Goal: Information Seeking & Learning: Learn about a topic

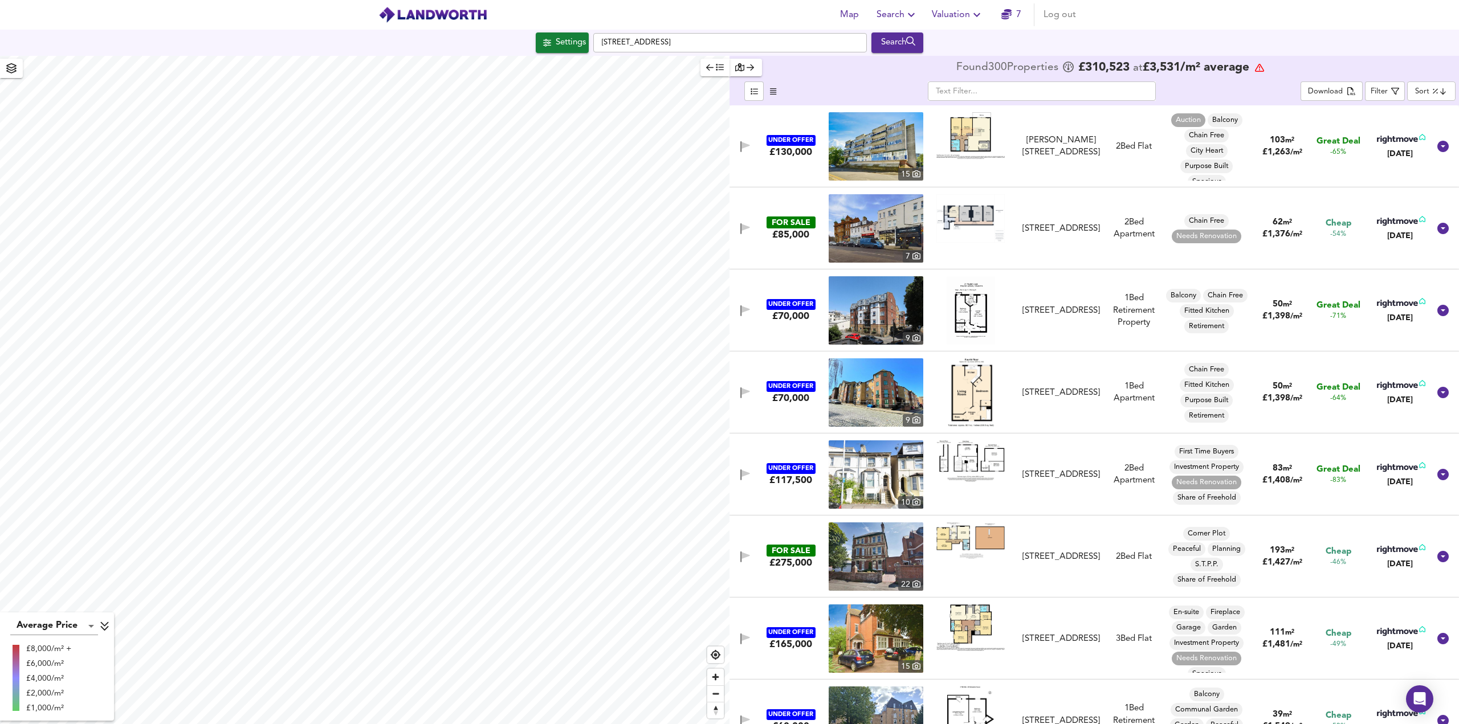
click at [1438, 91] on body "Map Search Valuation 7 Log out Settings [GEOGRAPHIC_DATA] Search Average Price …" at bounding box center [729, 362] width 1459 height 724
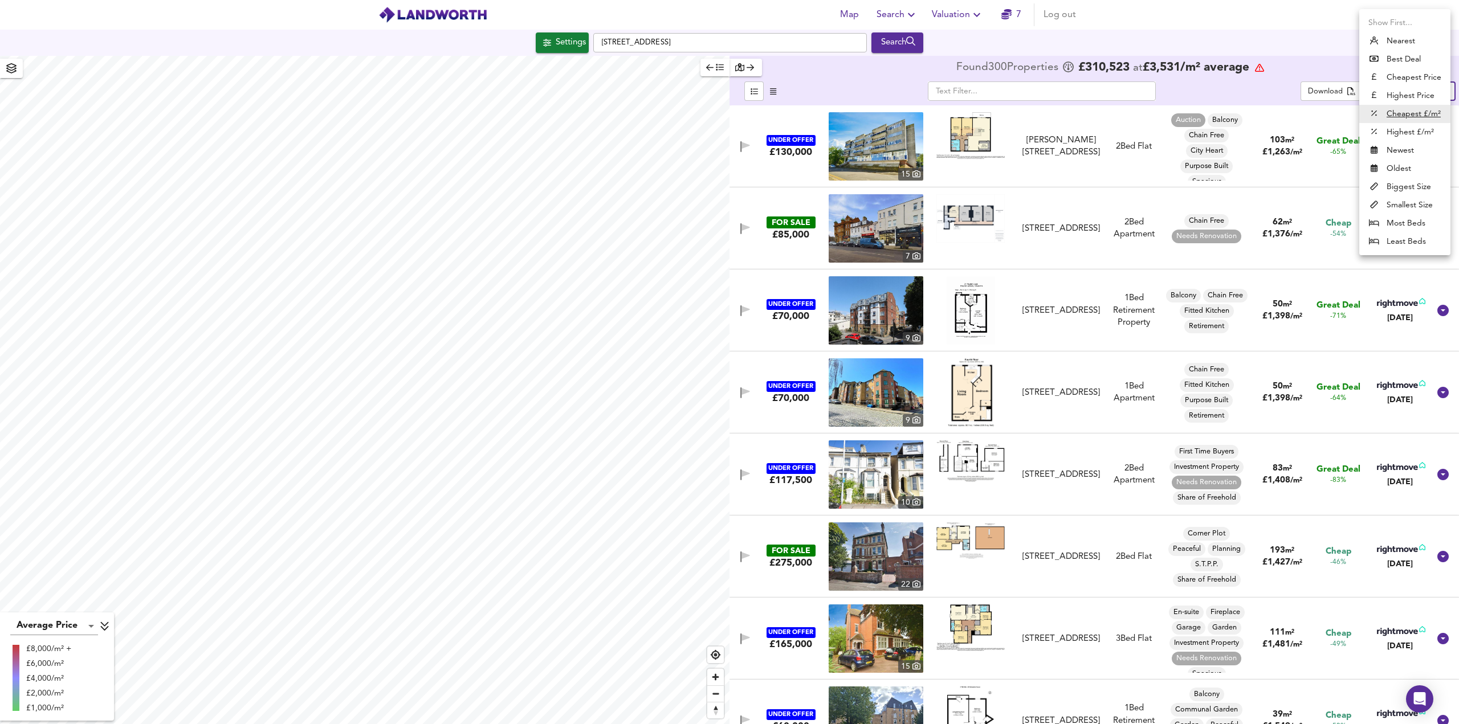
click at [1264, 31] on div at bounding box center [729, 362] width 1459 height 724
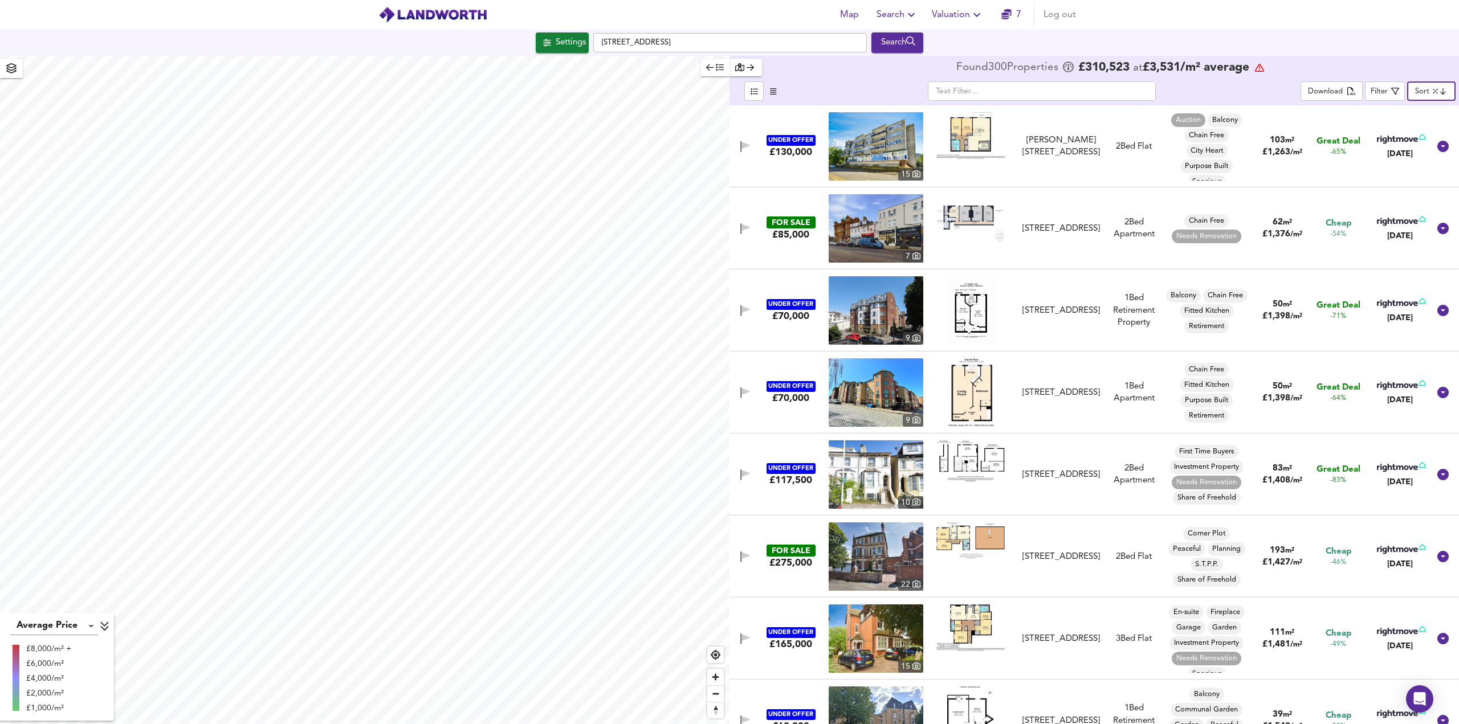
click at [892, 19] on span "Search" at bounding box center [897, 15] width 42 height 16
click at [903, 60] on li "Search History" at bounding box center [897, 61] width 113 height 21
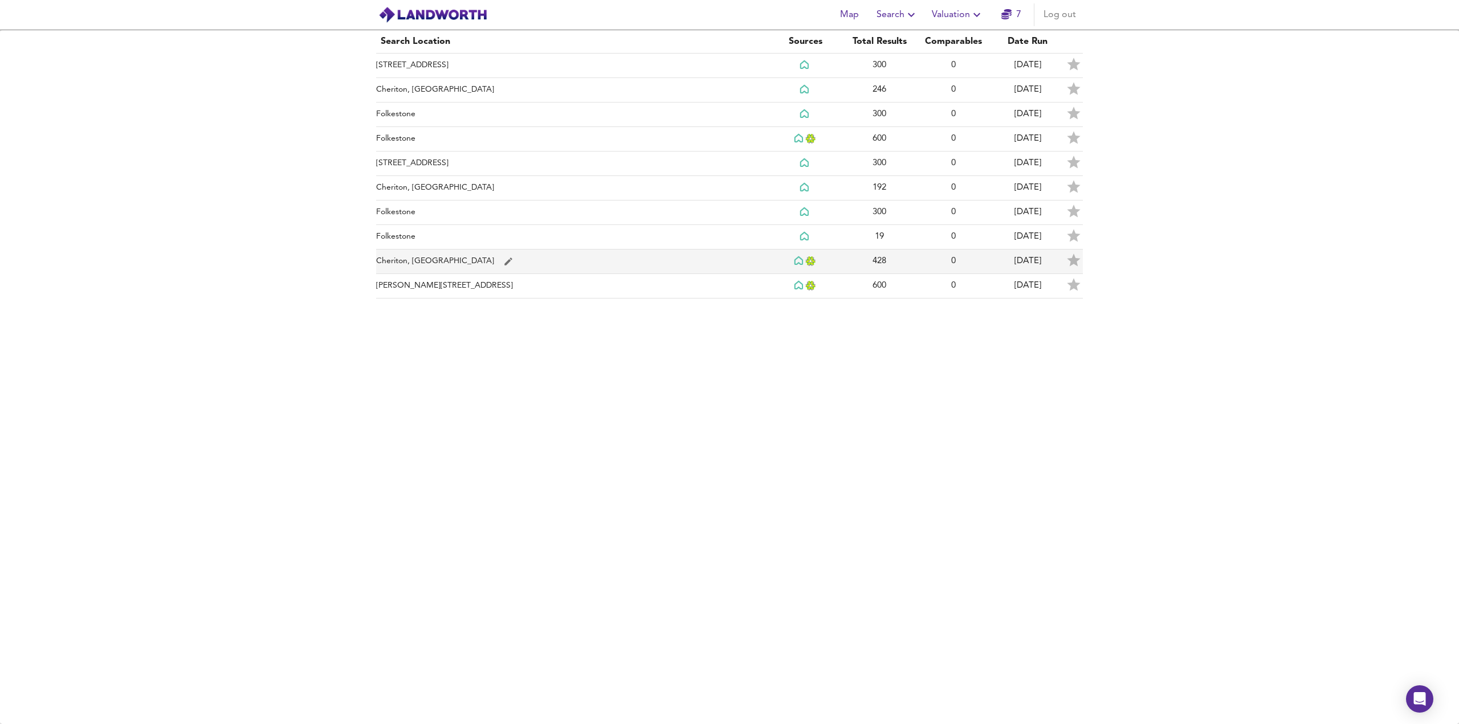
click at [398, 258] on td "Cheriton, [GEOGRAPHIC_DATA]" at bounding box center [572, 262] width 392 height 25
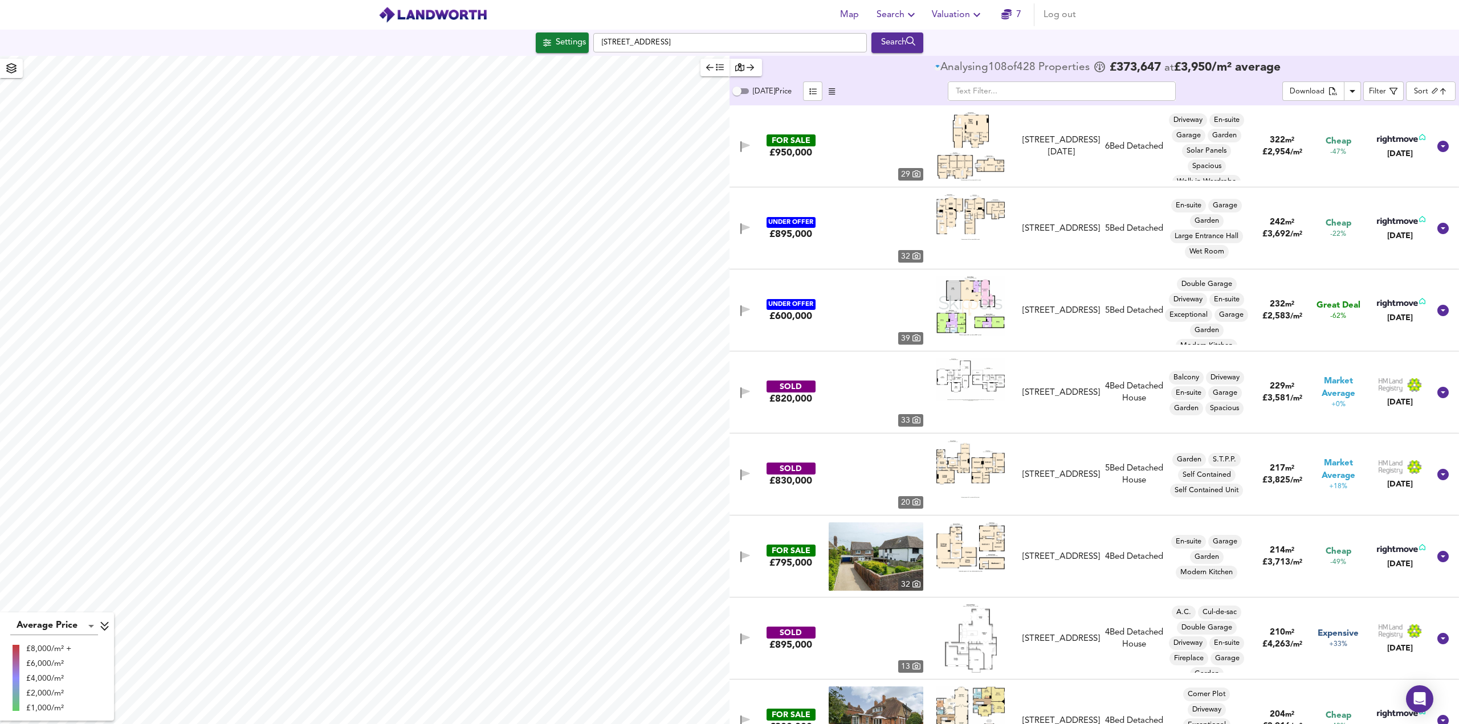
click at [904, 21] on span "Search" at bounding box center [897, 15] width 42 height 16
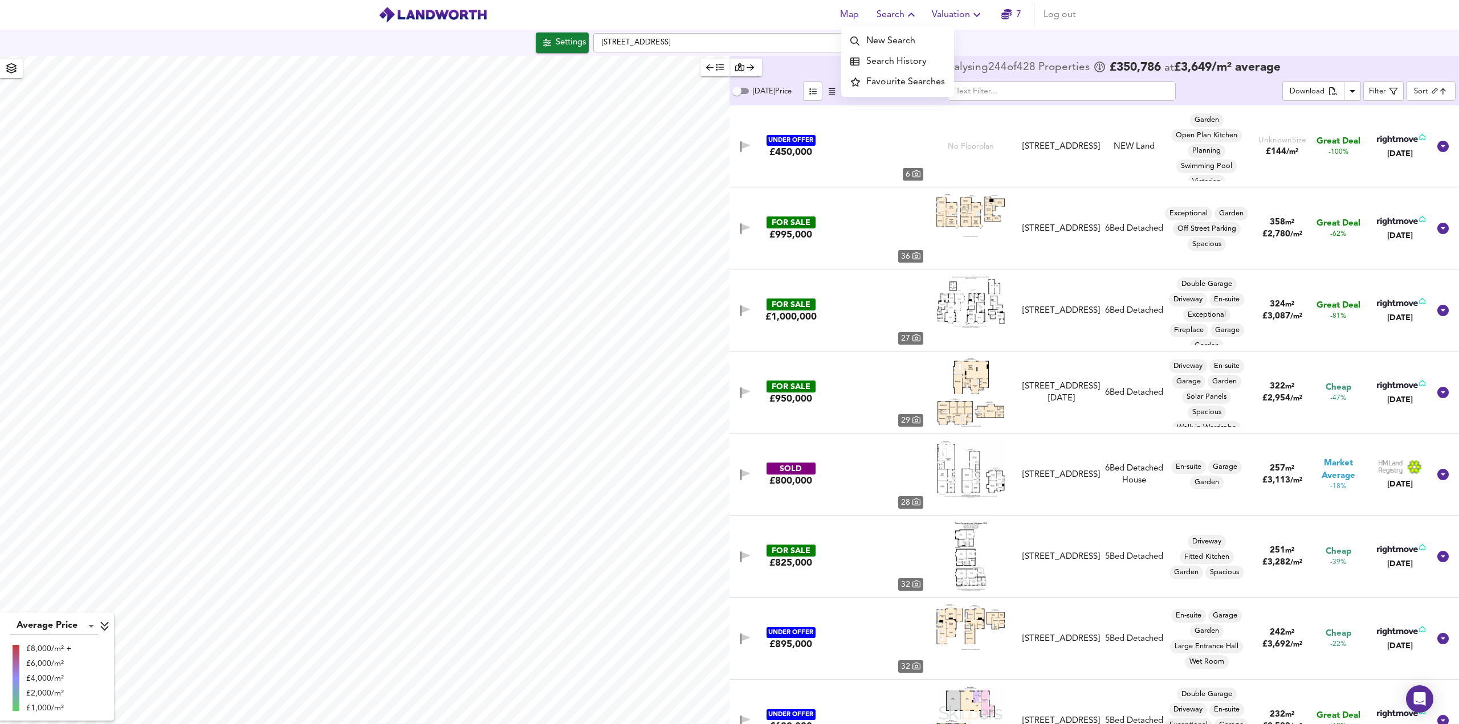
drag, startPoint x: 904, startPoint y: 21, endPoint x: 899, endPoint y: 62, distance: 41.3
click at [899, 62] on li "Search History" at bounding box center [897, 61] width 113 height 21
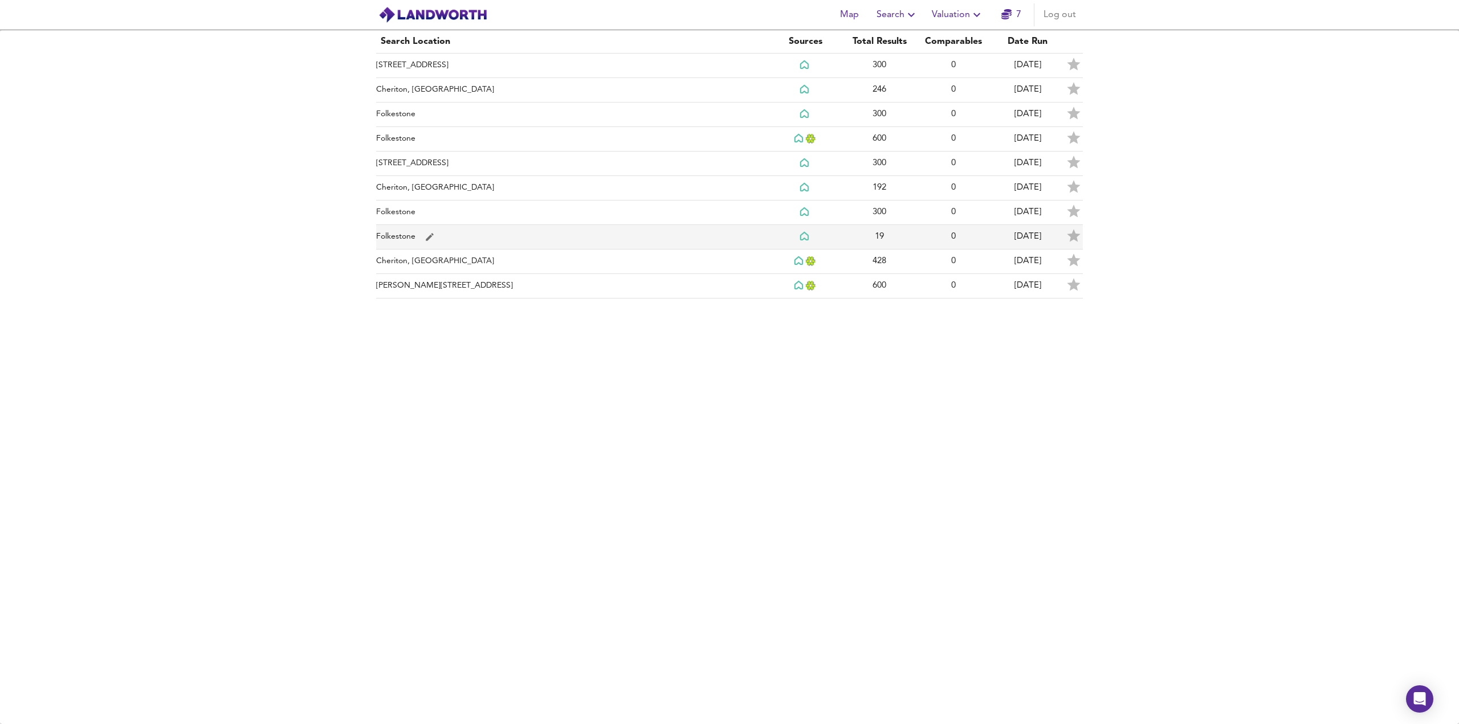
click at [410, 229] on td "Folkestone" at bounding box center [572, 237] width 392 height 25
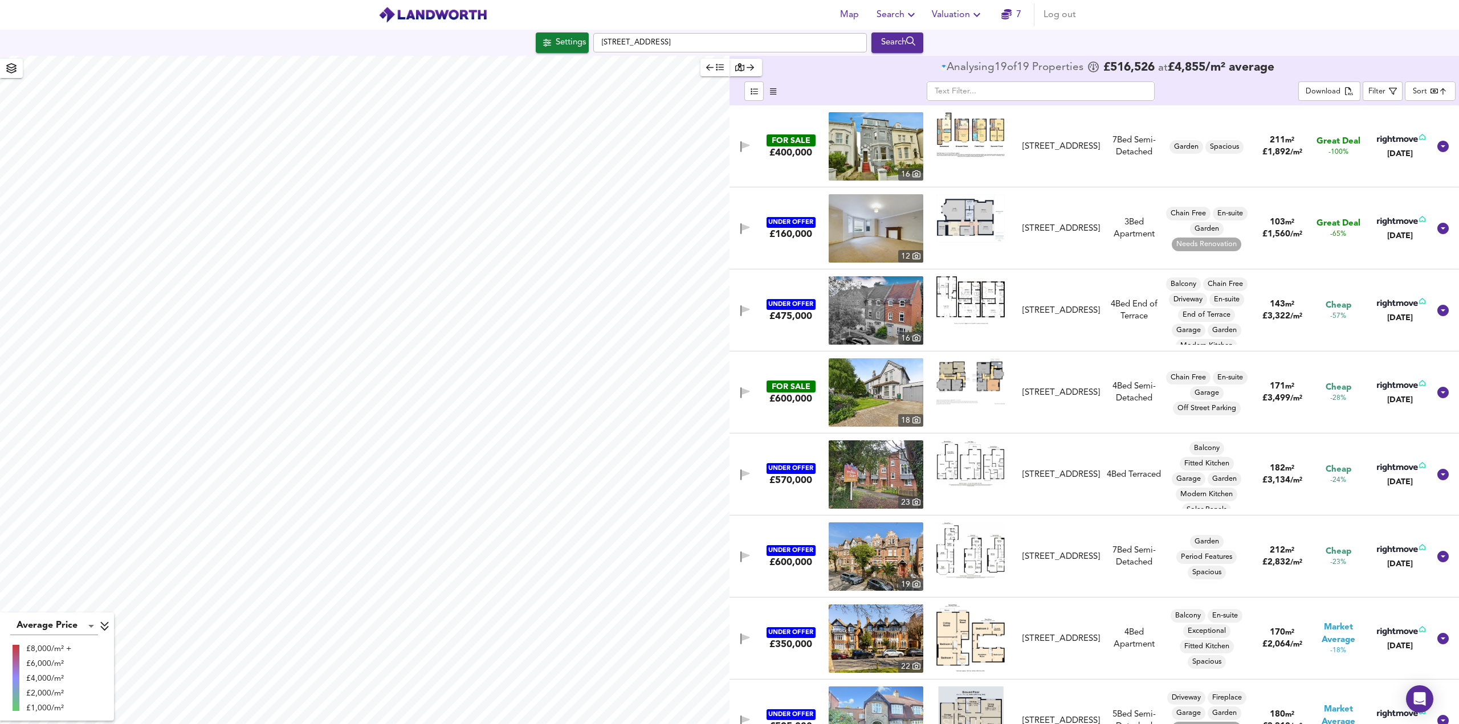
click at [1429, 87] on body "Map Search Valuation 7 Log out [GEOGRAPHIC_DATA] Search Average Price landworth…" at bounding box center [729, 362] width 1459 height 724
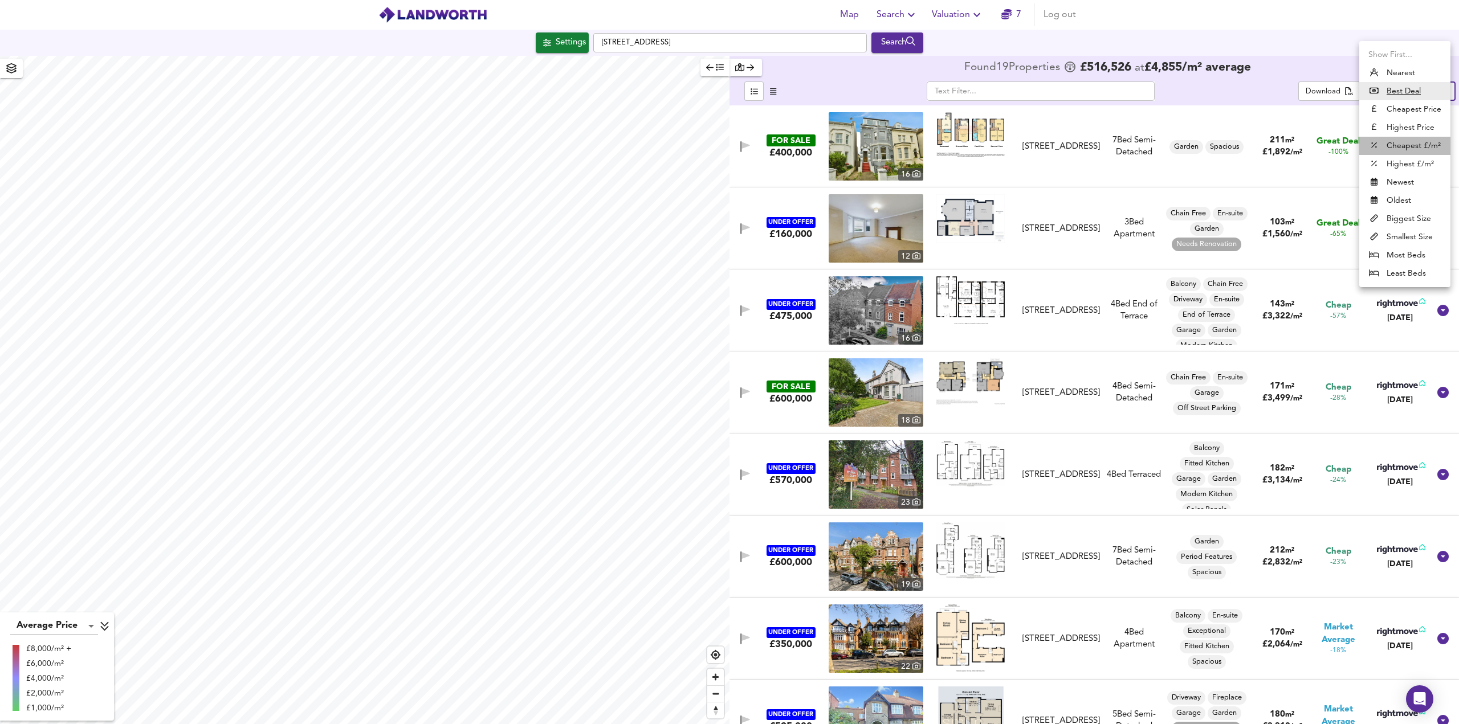
click at [1404, 145] on li "Cheapest £/m²" at bounding box center [1404, 146] width 91 height 18
type input "lowppsf"
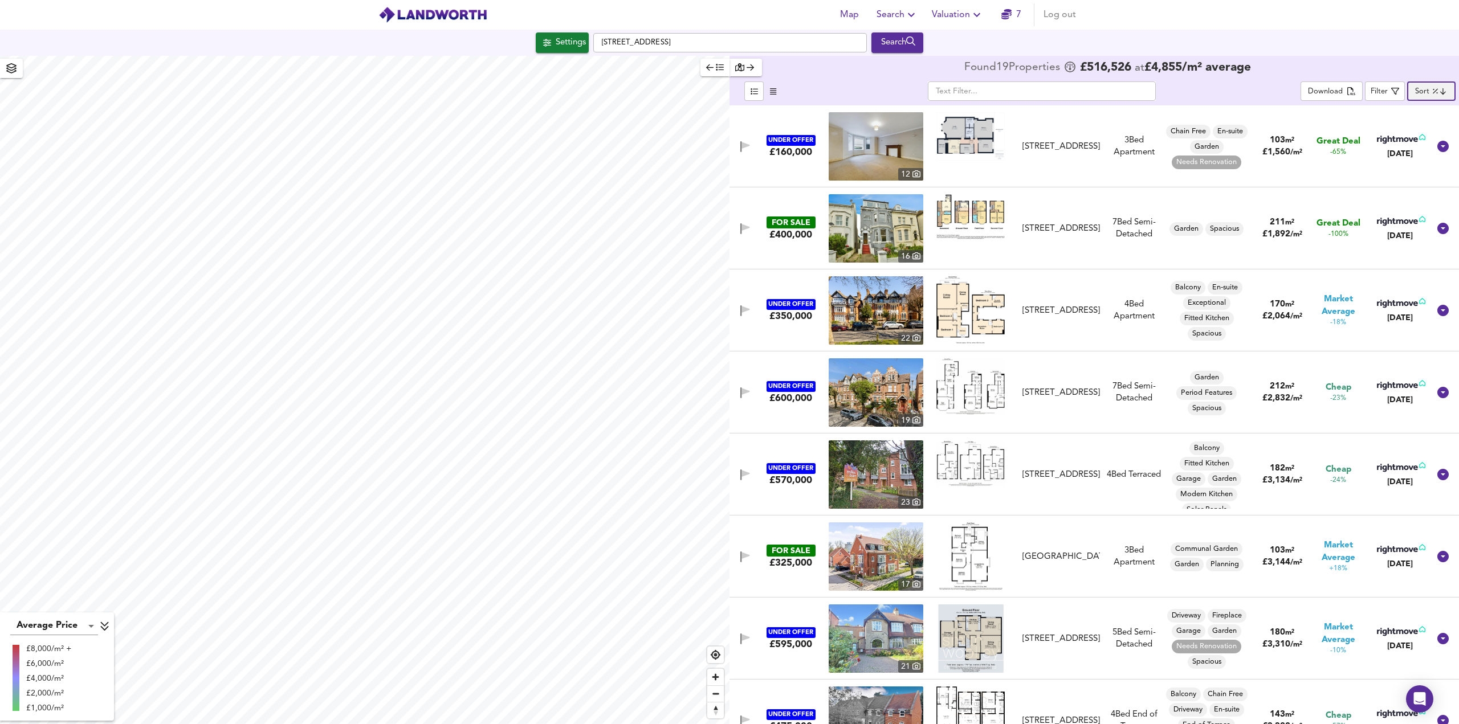
checkbox input "false"
checkbox input "true"
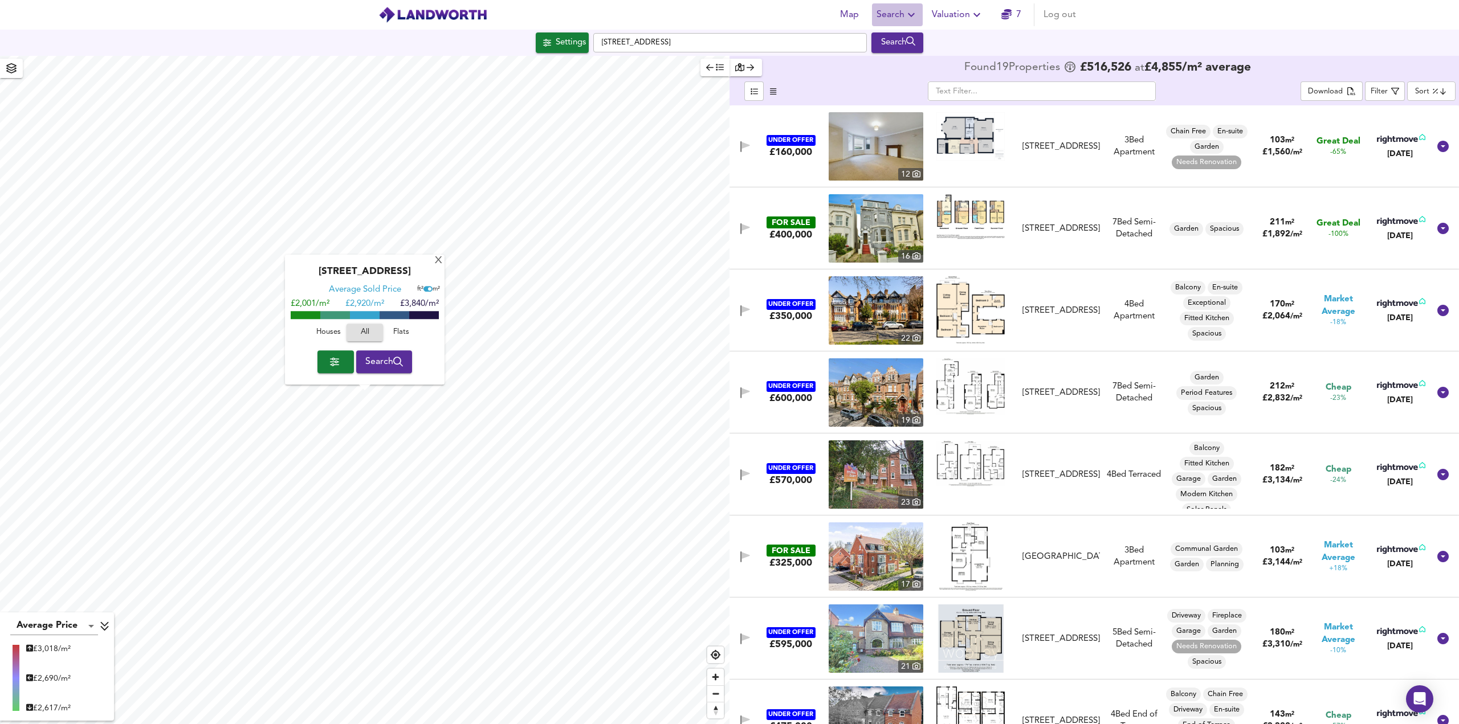
click at [911, 14] on icon "button" at bounding box center [911, 15] width 7 height 4
click at [898, 68] on li "Search History" at bounding box center [897, 61] width 113 height 21
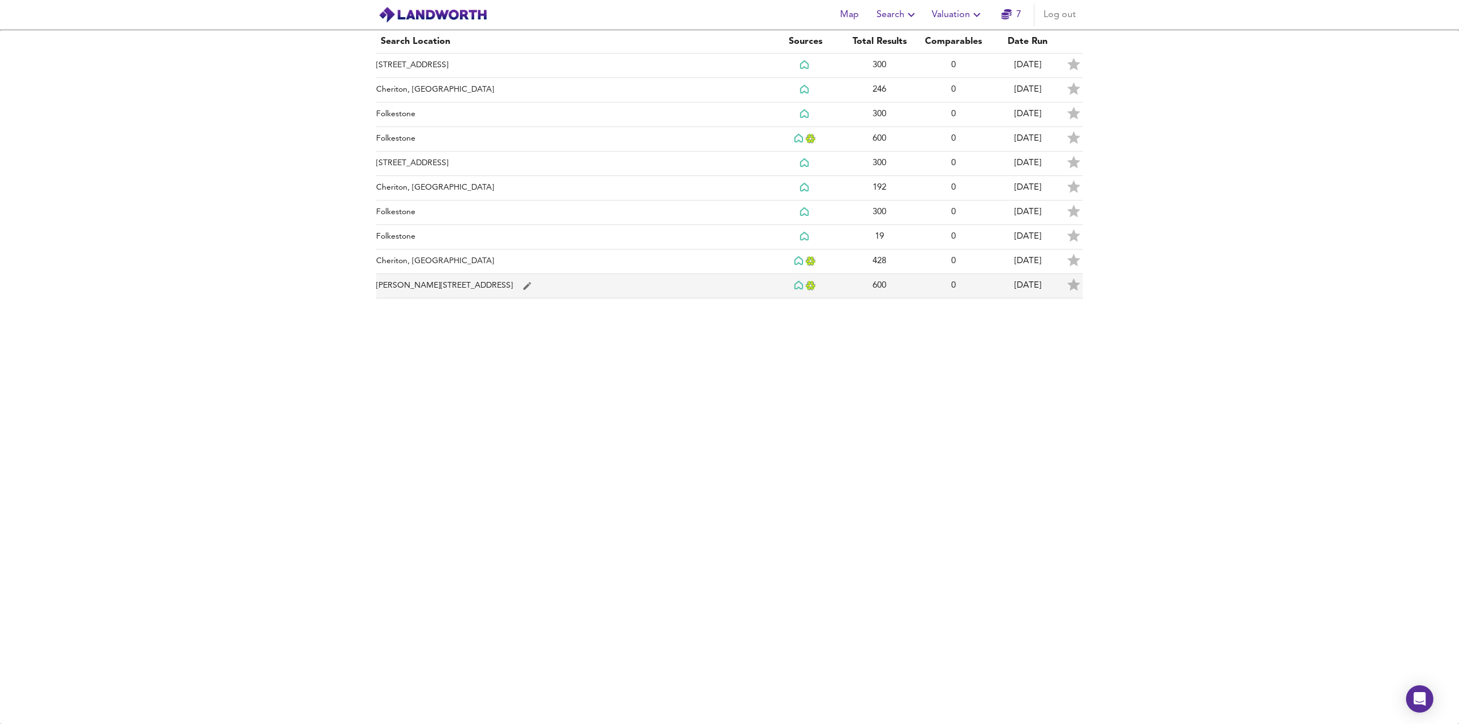
click at [420, 288] on td "[PERSON_NAME][STREET_ADDRESS]" at bounding box center [572, 286] width 392 height 25
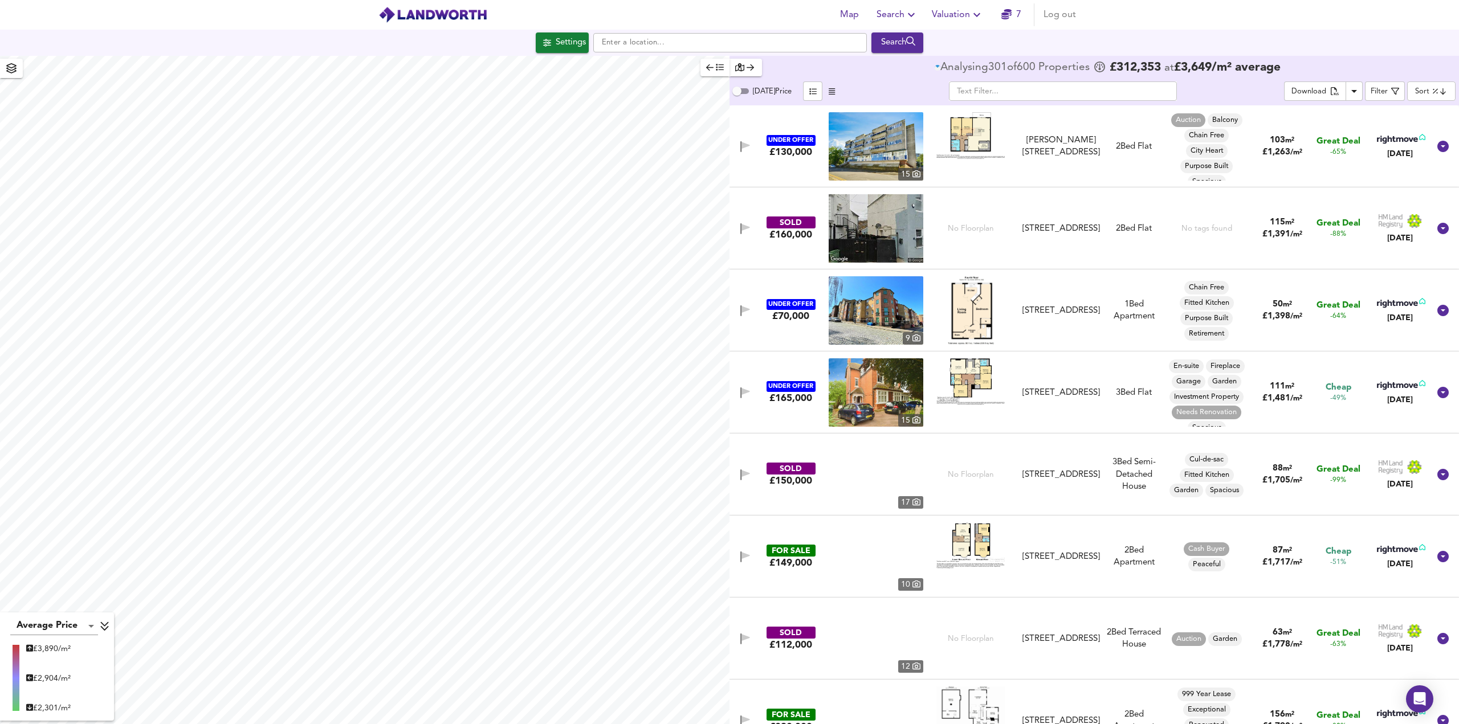
click at [1434, 97] on body "Map Search Valuation 7 Log out Settings Search Average Price landworth £ 3,890/…" at bounding box center [729, 362] width 1459 height 724
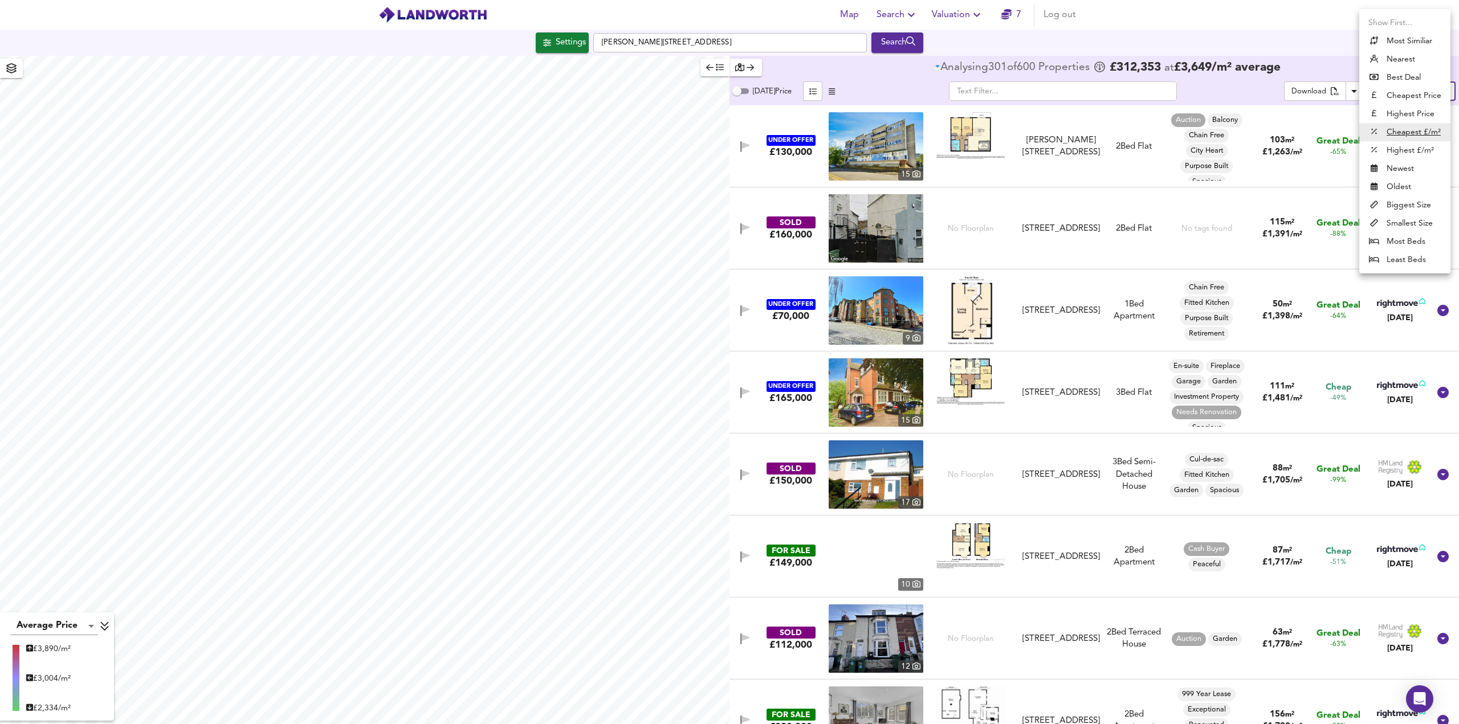
click at [1407, 160] on li "Newest" at bounding box center [1404, 169] width 91 height 18
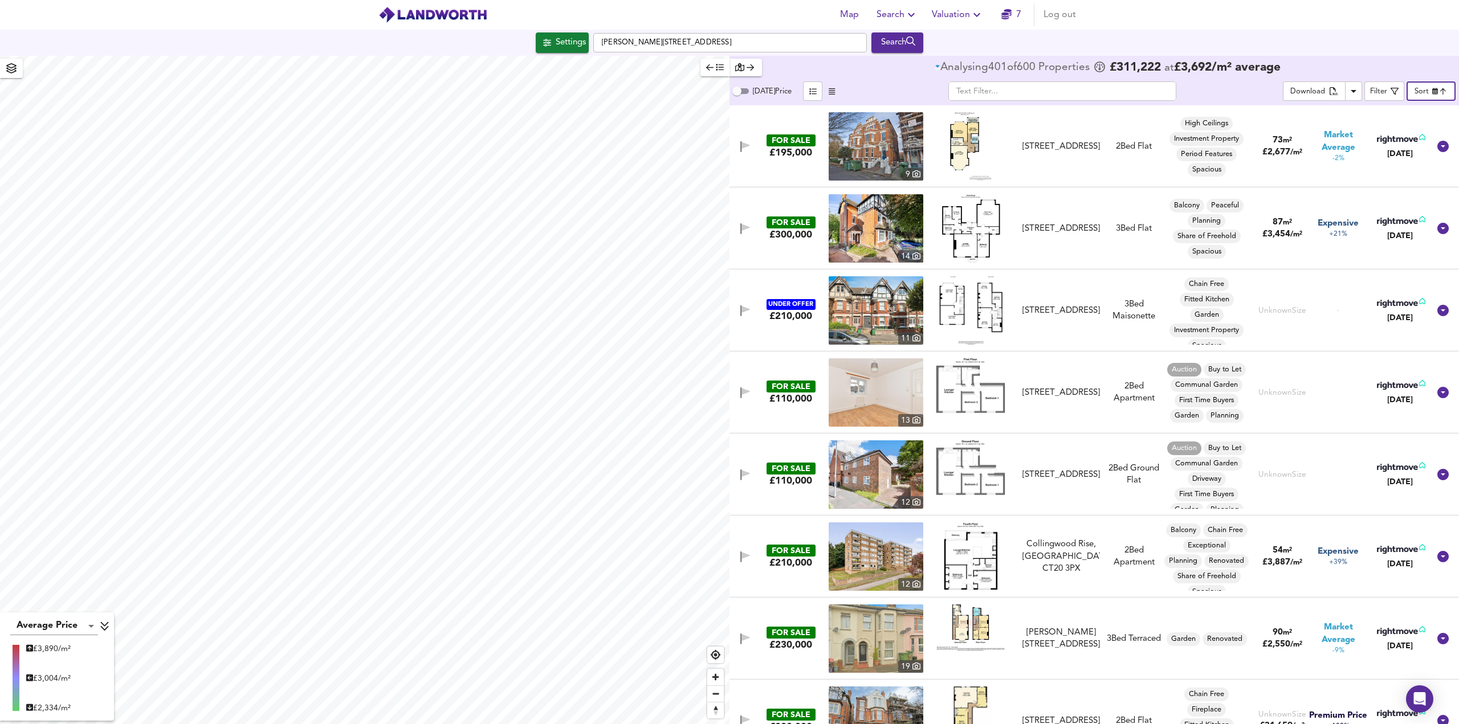
click at [1427, 93] on body "Map Search Valuation 7 Log out Settings [PERSON_NAME][STREET_ADDRESS] Search Av…" at bounding box center [729, 362] width 1459 height 724
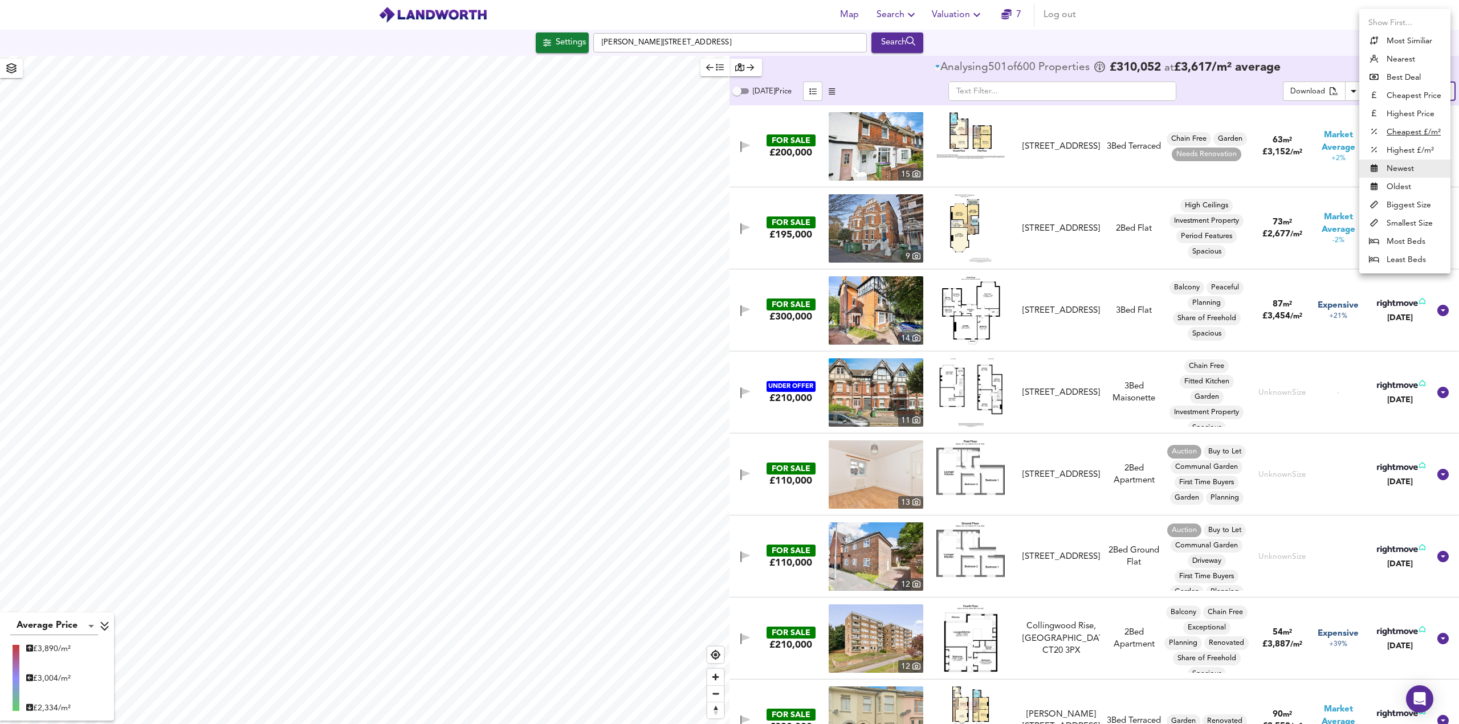
click at [1403, 132] on u "Cheapest £/m²" at bounding box center [1413, 132] width 54 height 11
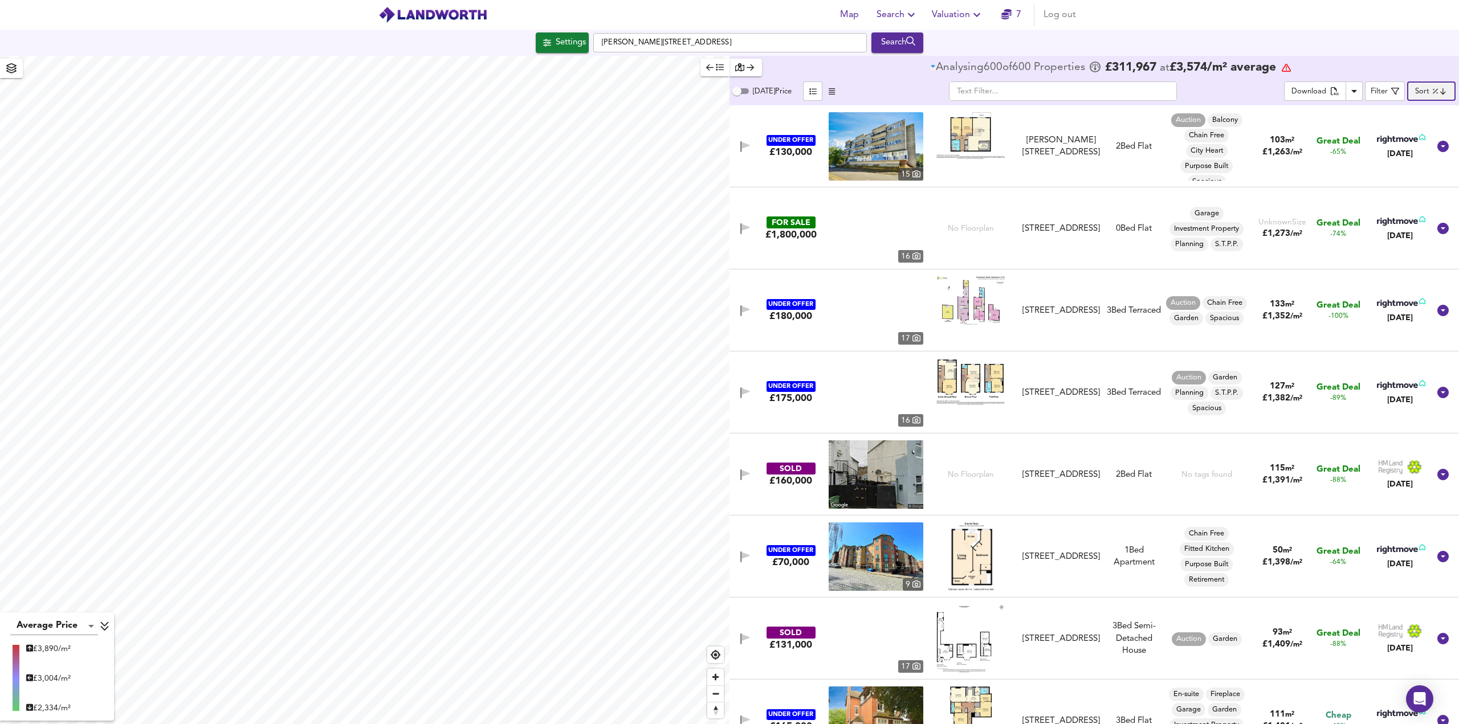
type input "lowppsf"
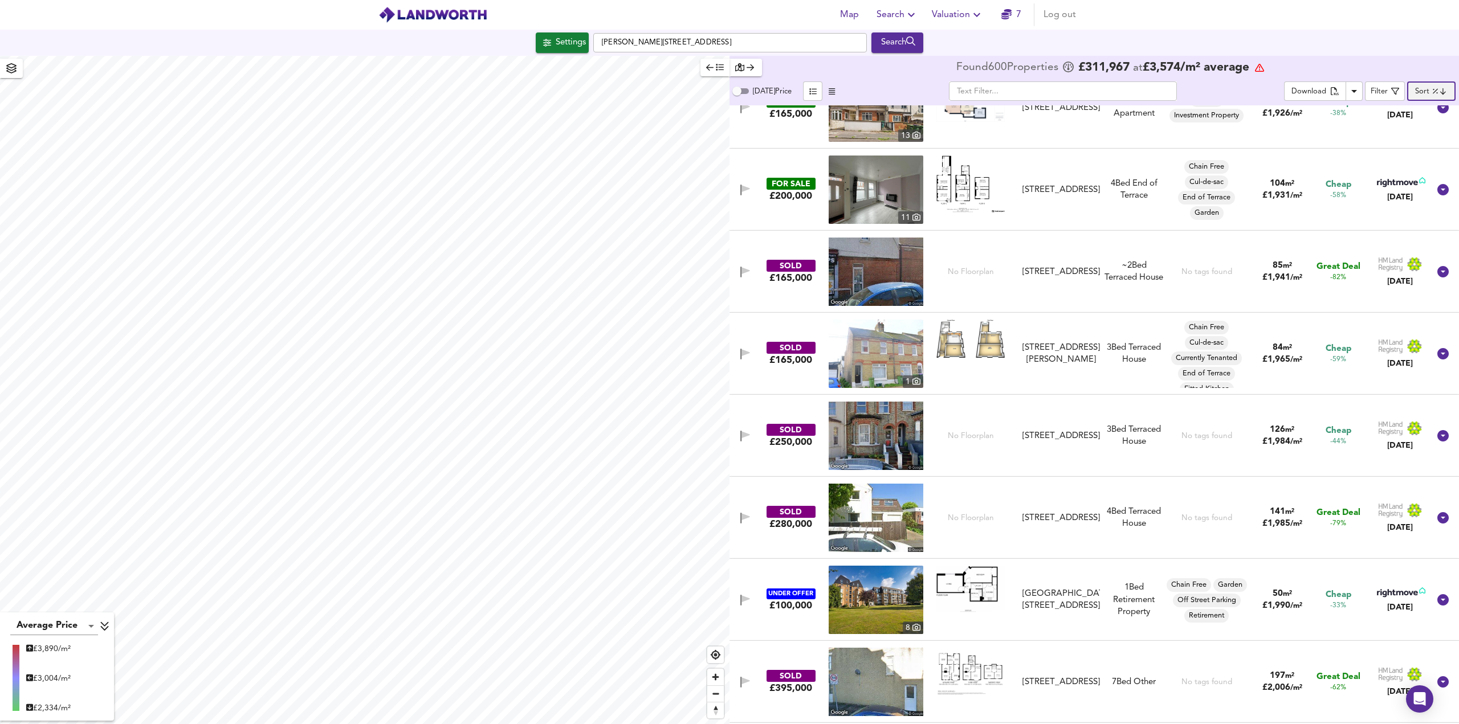
scroll to position [2165, 0]
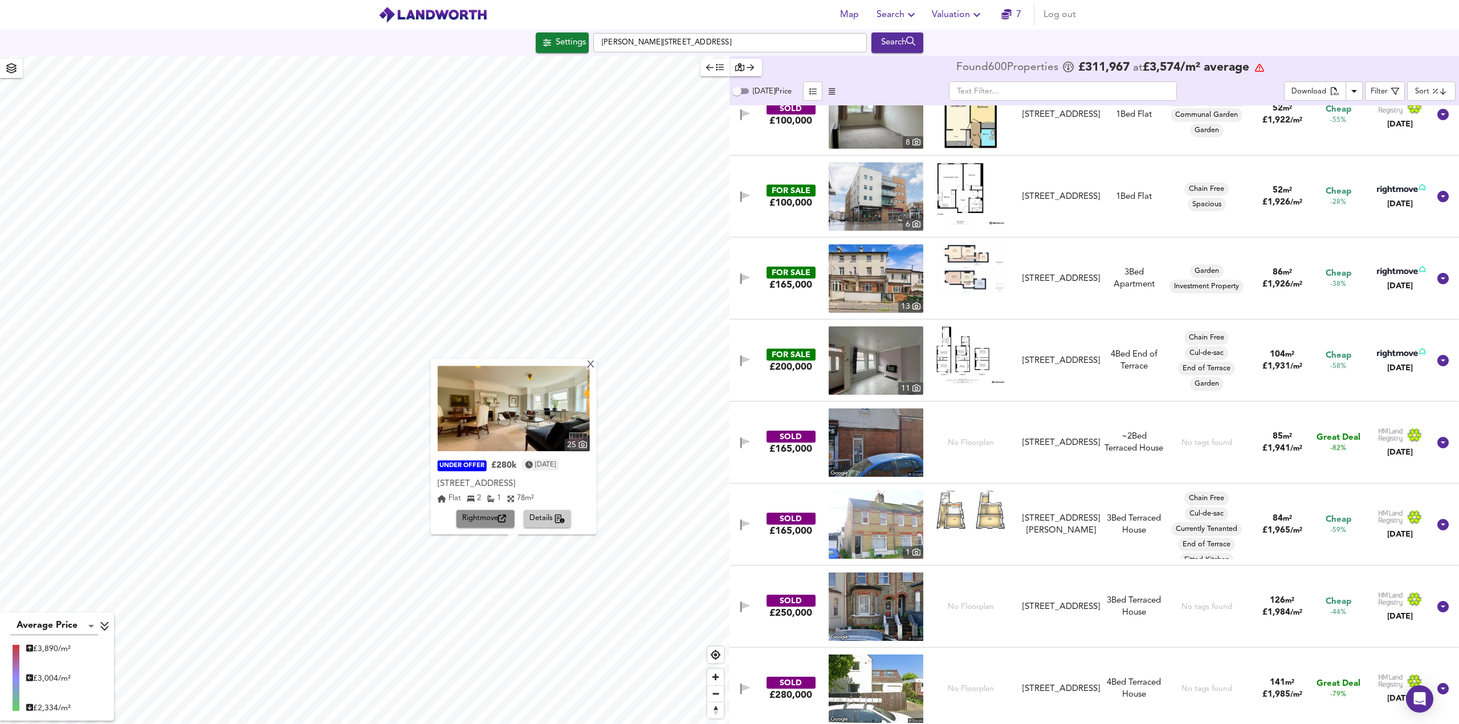
click at [490, 517] on span "Rightmove" at bounding box center [485, 519] width 47 height 13
click at [595, 360] on div "X" at bounding box center [590, 365] width 10 height 11
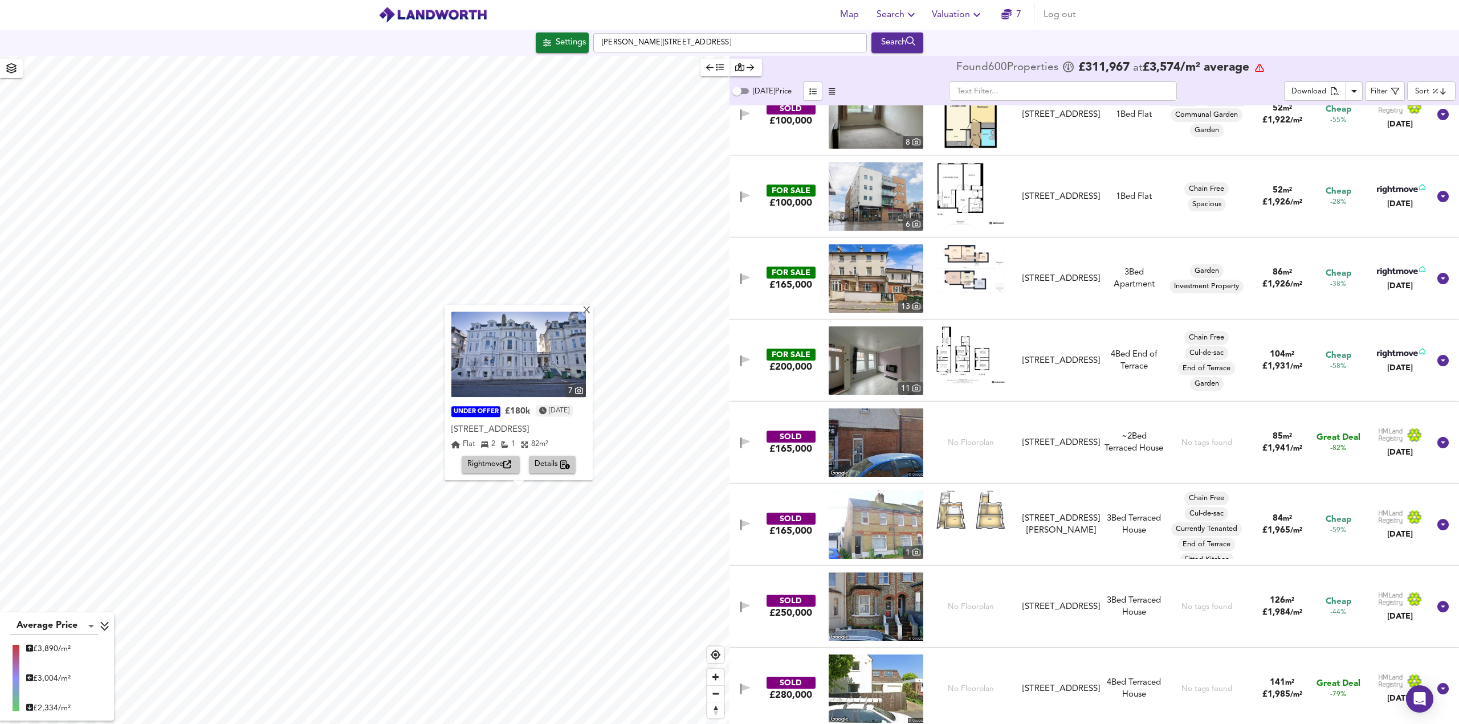
click at [499, 365] on img at bounding box center [518, 354] width 134 height 85
